Goal: Task Accomplishment & Management: Manage account settings

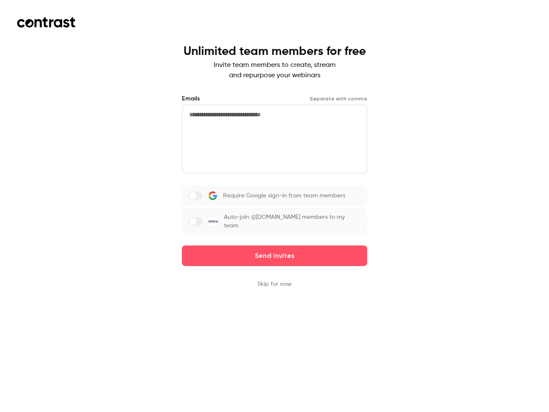
click at [275, 206] on div "Require Google sign-in from team members Auto-join @[DOMAIN_NAME] members to my…" at bounding box center [274, 210] width 185 height 50
click at [275, 250] on button "Send invites" at bounding box center [274, 256] width 185 height 21
